Goal: Find specific page/section: Find specific page/section

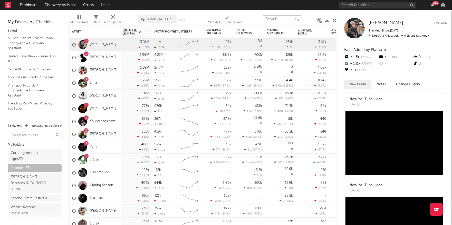
click at [270, 17] on input "text" at bounding box center [282, 19] width 38 height 8
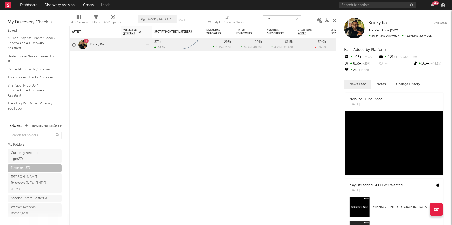
type input "k"
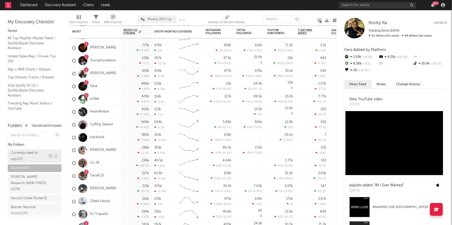
click at [30, 159] on div "Currently need to sign ( 27 )" at bounding box center [29, 156] width 36 height 12
